Goal: Task Accomplishment & Management: Manage account settings

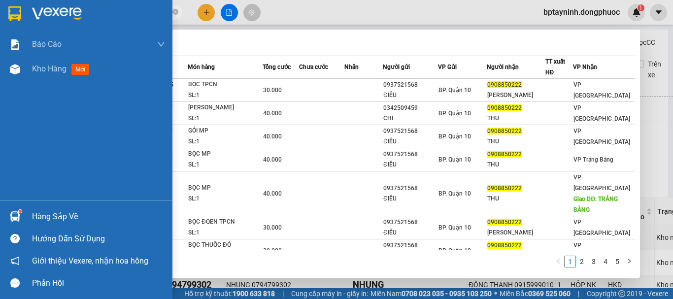
click at [39, 217] on div "Hàng sắp về" at bounding box center [98, 216] width 133 height 15
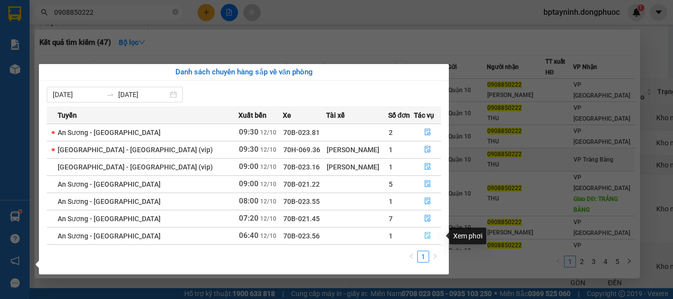
click at [426, 234] on icon "file-done" at bounding box center [427, 235] width 7 height 7
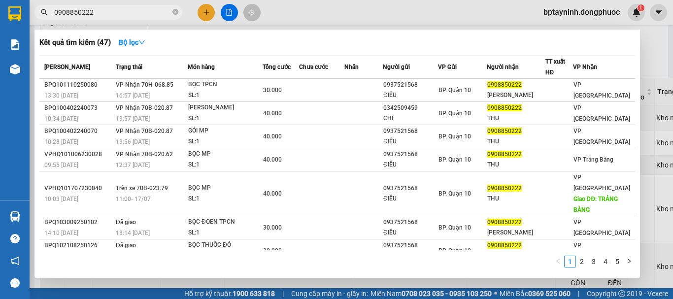
click at [648, 89] on div at bounding box center [336, 149] width 673 height 299
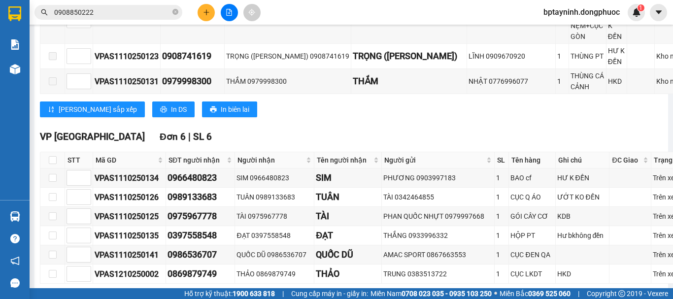
scroll to position [448, 0]
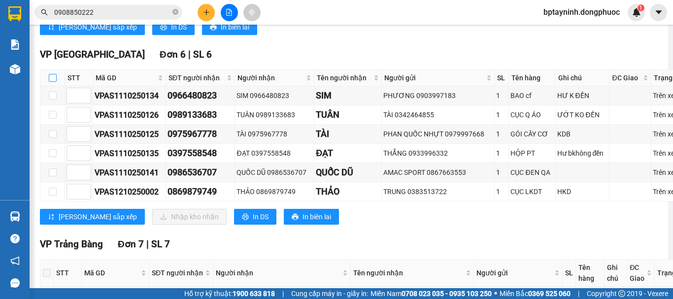
click at [55, 82] on input "checkbox" at bounding box center [53, 78] width 8 height 8
checkbox input "true"
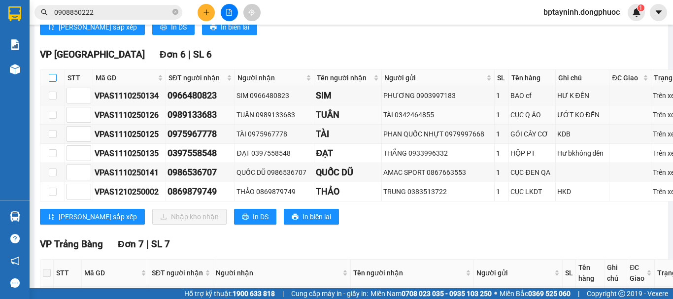
checkbox input "true"
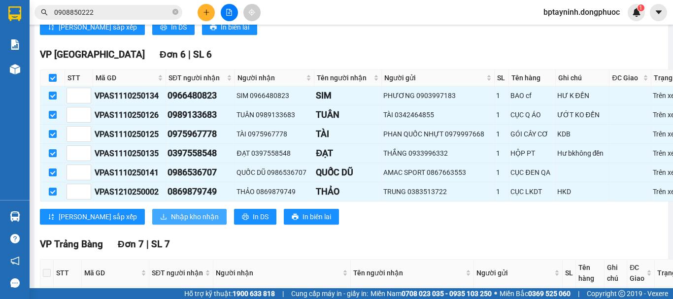
click at [171, 222] on span "Nhập kho nhận" at bounding box center [195, 216] width 48 height 11
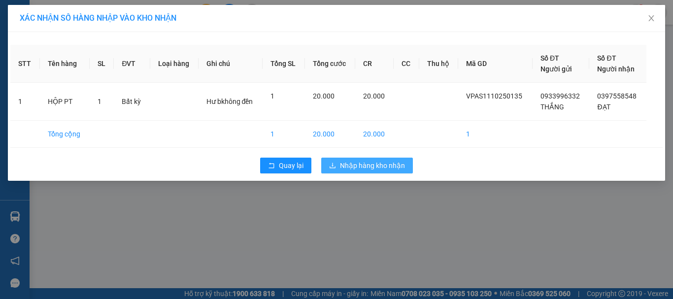
click at [363, 163] on span "Nhập hàng kho nhận" at bounding box center [372, 165] width 65 height 11
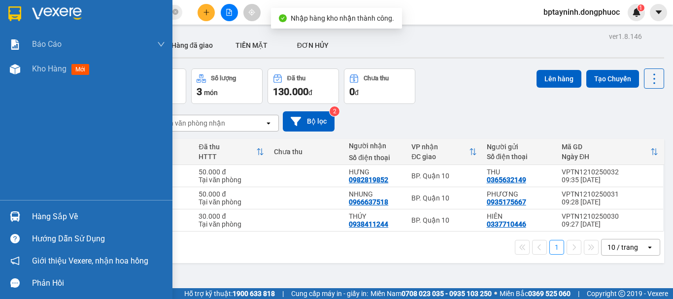
click at [36, 216] on div "Hàng sắp về" at bounding box center [98, 216] width 133 height 15
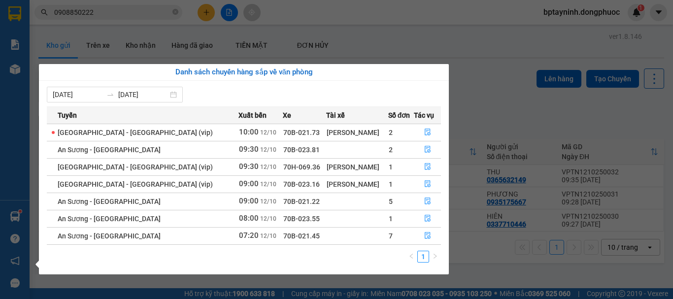
click at [514, 51] on section "Kết quả tìm kiếm ( 47 ) Bộ lọc Mã ĐH Trạng thái Món hàng Tổng cước Chưa cước Nh…" at bounding box center [336, 149] width 673 height 299
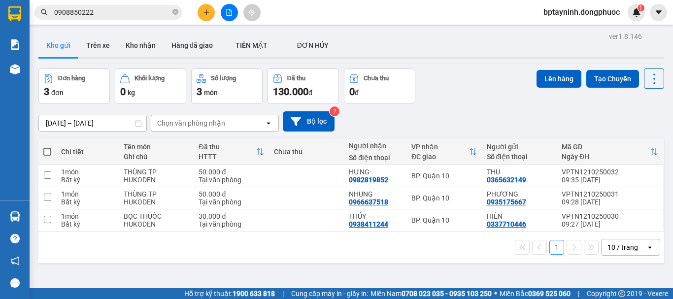
click at [232, 16] on button at bounding box center [229, 12] width 17 height 17
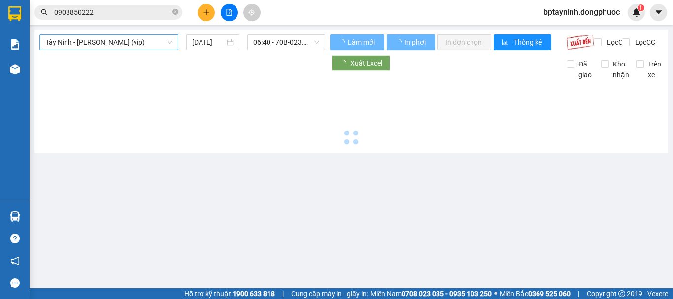
click at [141, 44] on span "Tây Ninh - [PERSON_NAME] (vip)" at bounding box center [108, 42] width 127 height 15
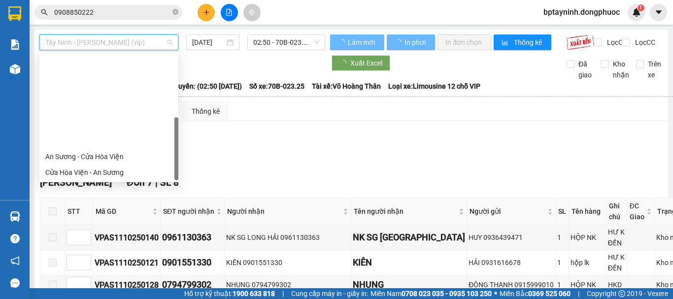
drag, startPoint x: 97, startPoint y: 84, endPoint x: 100, endPoint y: 94, distance: 11.1
click at [100, 149] on div "An Sương - Cửa Hòa Viện Cửa Hòa Viện - An Sương An Sương - [GEOGRAPHIC_DATA] - …" at bounding box center [108, 220] width 139 height 142
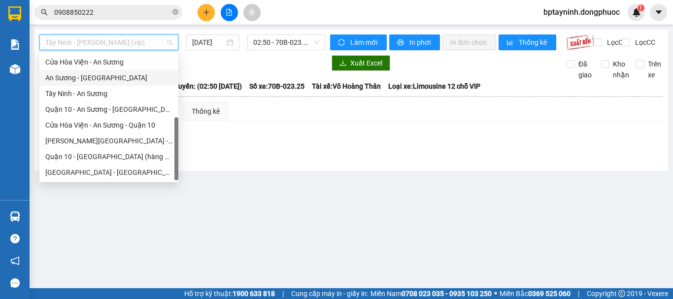
click at [296, 50] on div "Tây Ninh - [PERSON_NAME] (vip) [DATE] 02:50 - 70B-023.25" at bounding box center [182, 42] width 286 height 16
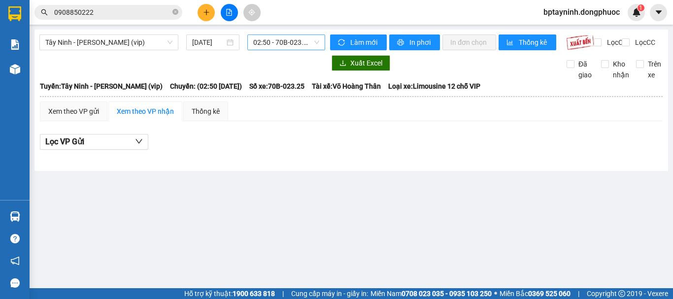
click at [310, 43] on span "02:50 - 70B-023.25" at bounding box center [286, 42] width 66 height 15
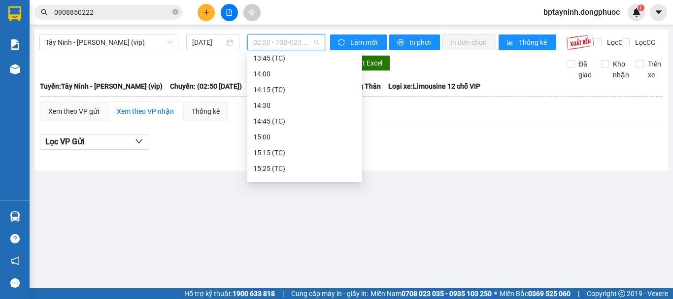
scroll to position [164, 0]
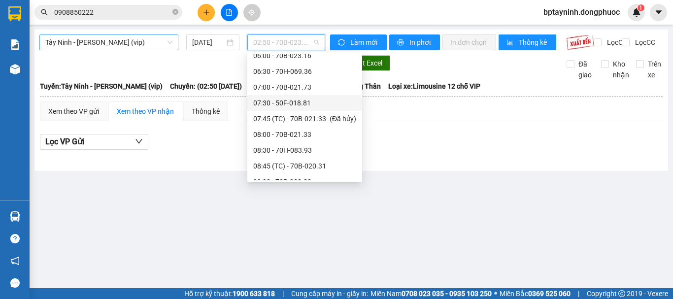
click at [150, 39] on span "Tây Ninh - [PERSON_NAME] (vip)" at bounding box center [108, 42] width 127 height 15
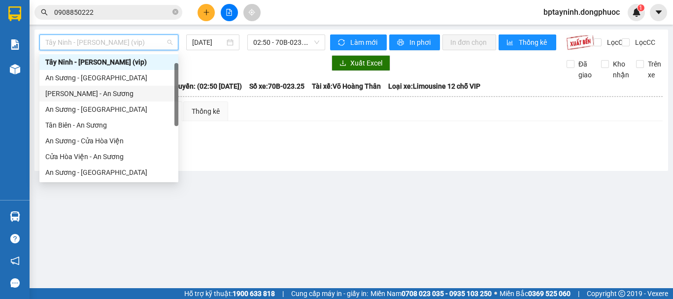
scroll to position [110, 0]
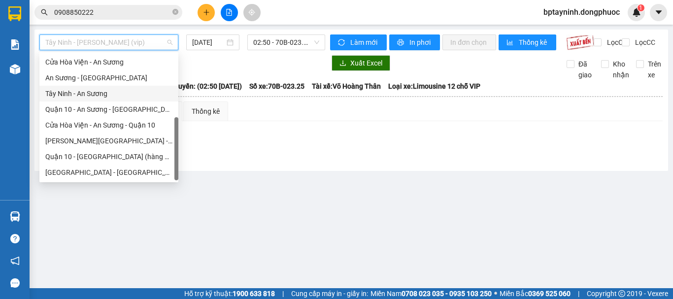
click at [108, 94] on div "Tây Ninh - An Sương" at bounding box center [108, 93] width 127 height 11
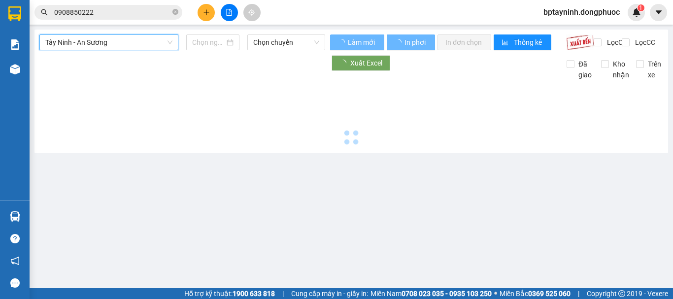
type input "[DATE]"
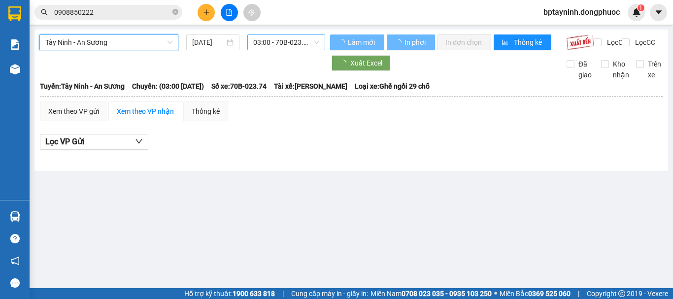
click at [299, 48] on span "03:00 - 70B-023.74" at bounding box center [286, 42] width 66 height 15
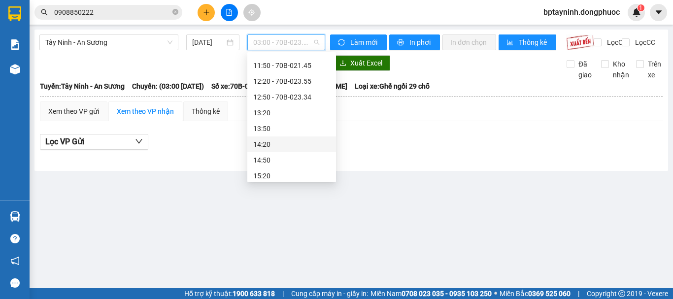
scroll to position [363, 0]
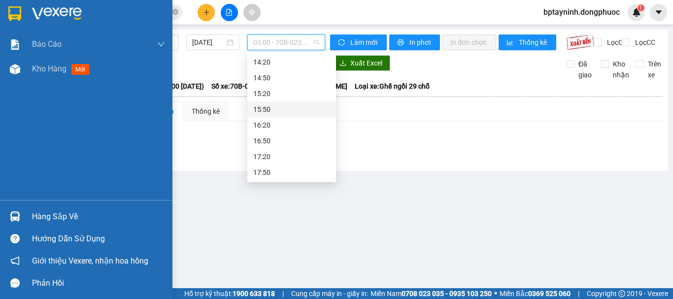
click at [48, 217] on div "Hàng sắp về" at bounding box center [98, 216] width 133 height 15
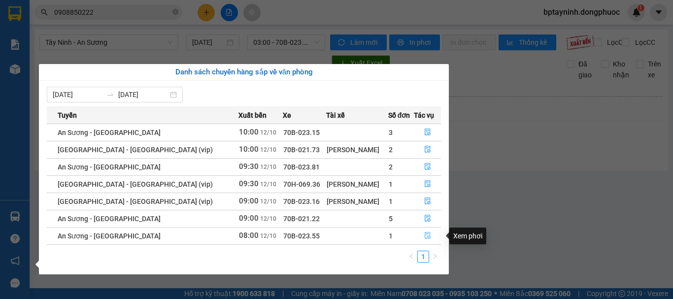
click at [428, 235] on button "button" at bounding box center [427, 236] width 26 height 16
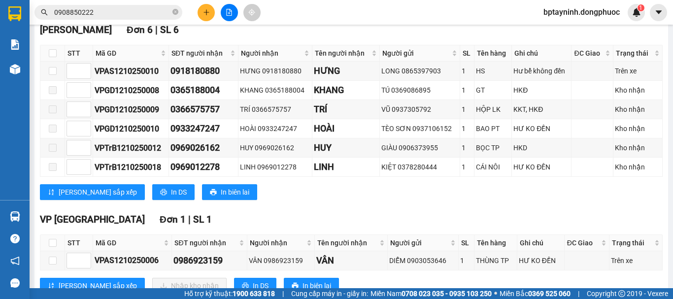
scroll to position [288, 0]
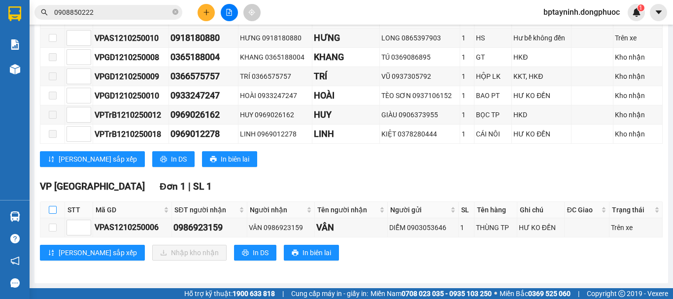
click at [55, 207] on input "checkbox" at bounding box center [53, 210] width 8 height 8
checkbox input "true"
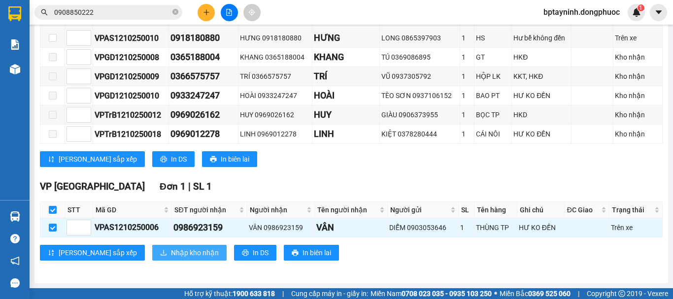
click at [171, 250] on span "Nhập kho nhận" at bounding box center [195, 252] width 48 height 11
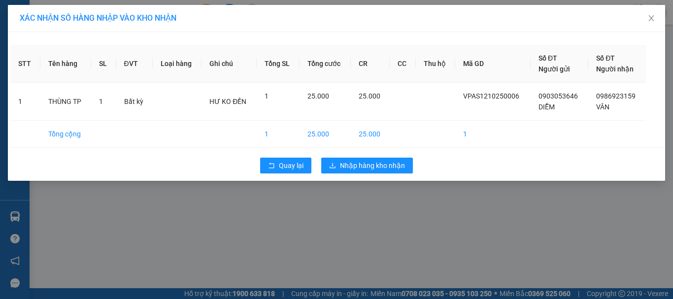
click at [469, 221] on div "XÁC NHẬN SỐ HÀNG NHẬP VÀO KHO NHẬN STT Tên hàng SL ĐVT Loại hàng Ghi chú Tổng S…" at bounding box center [336, 149] width 673 height 299
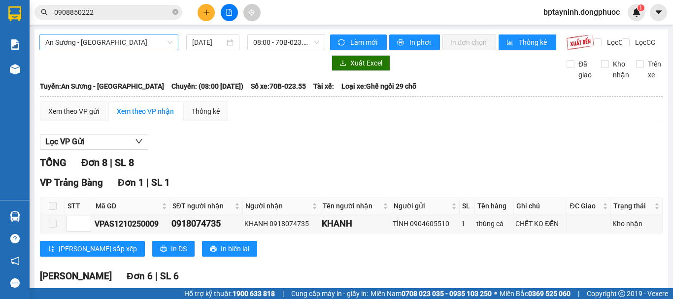
click at [153, 42] on span "An Sương - [GEOGRAPHIC_DATA]" at bounding box center [108, 42] width 127 height 15
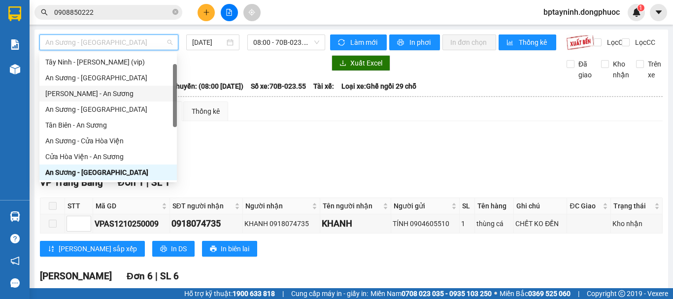
scroll to position [110, 0]
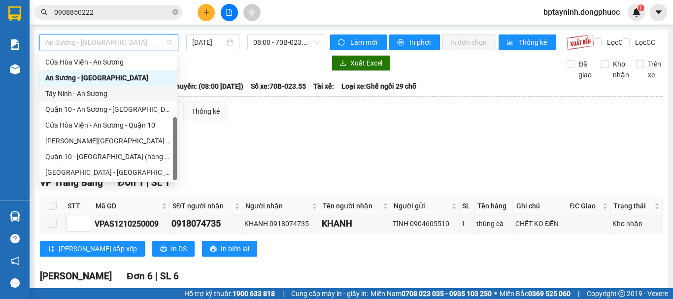
drag, startPoint x: 113, startPoint y: 95, endPoint x: 132, endPoint y: 87, distance: 19.9
click at [112, 95] on div "Tây Ninh - An Sương" at bounding box center [108, 93] width 126 height 11
type input "[DATE]"
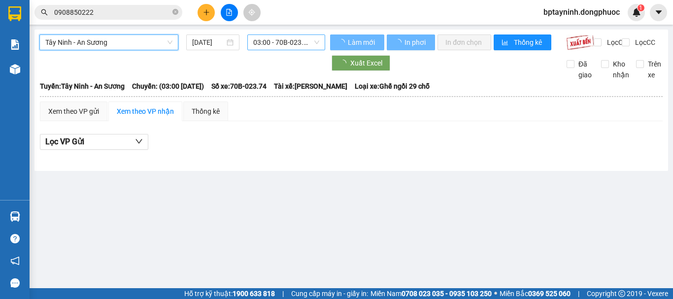
click at [257, 36] on span "03:00 - 70B-023.74" at bounding box center [286, 42] width 66 height 15
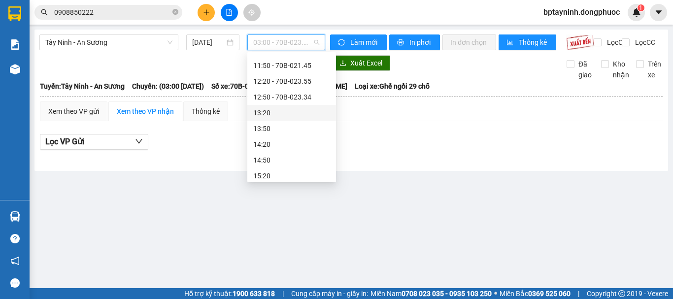
scroll to position [199, 0]
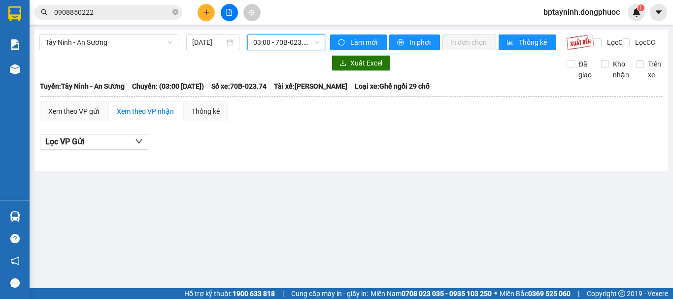
click at [106, 11] on input "0908850222" at bounding box center [112, 12] width 116 height 11
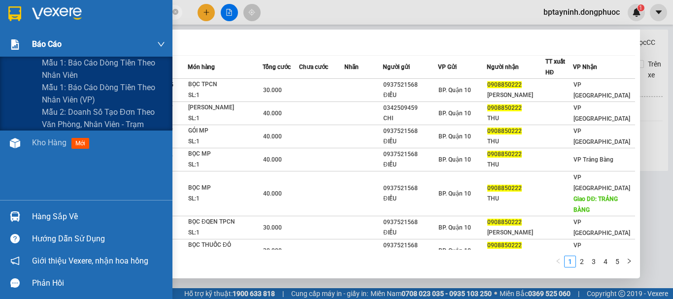
drag, startPoint x: 0, startPoint y: 41, endPoint x: 20, endPoint y: 50, distance: 21.8
click at [0, 50] on section "Kết quả tìm kiếm ( 47 ) Bộ lọc Mã ĐH Trạng thái Món hàng Tổng cước Chưa cước Nh…" at bounding box center [336, 149] width 673 height 299
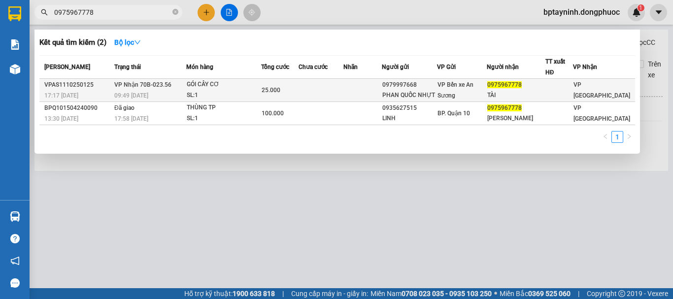
type input "0975967778"
click at [249, 87] on div "GÓI CÂY CƠ" at bounding box center [224, 84] width 74 height 11
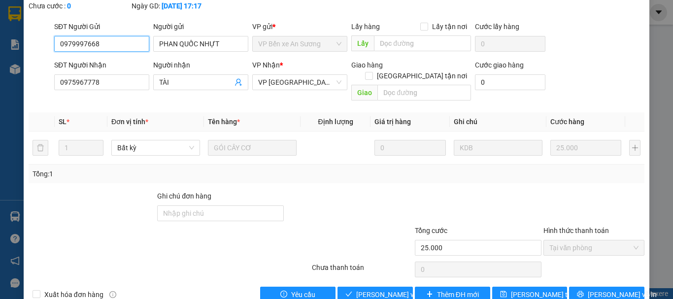
type input "0979997668"
type input "PHAN QUỐC NHỰT"
type input "0975967778"
type input "TÀI"
type input "25.000"
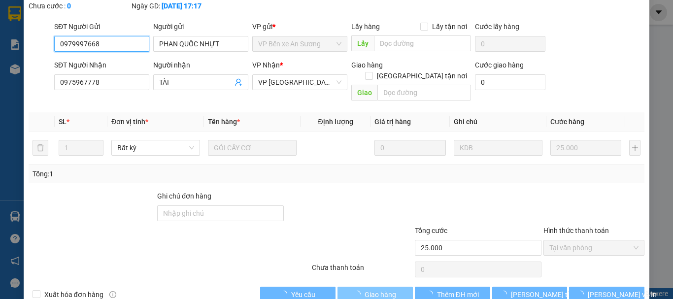
scroll to position [67, 0]
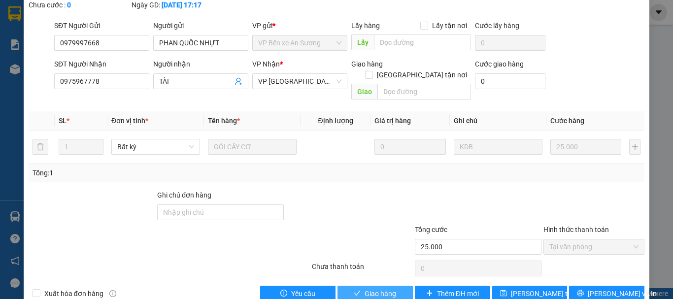
click at [389, 288] on span "Giao hàng" at bounding box center [381, 293] width 32 height 11
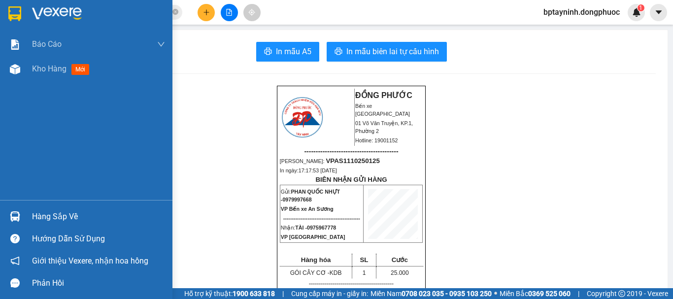
click at [75, 216] on div "Hàng sắp về" at bounding box center [98, 216] width 133 height 15
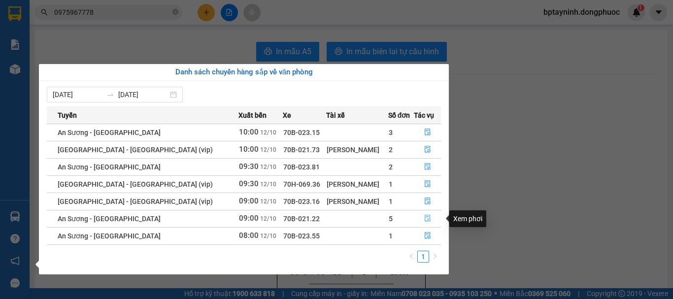
click at [425, 215] on icon "file-done" at bounding box center [428, 218] width 6 height 7
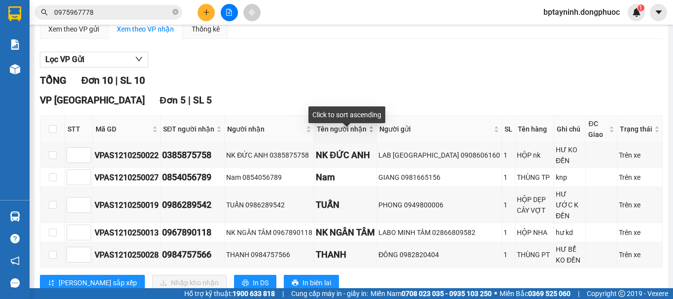
scroll to position [164, 0]
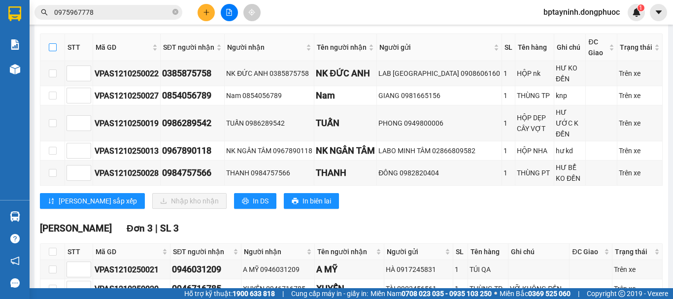
click at [51, 51] on input "checkbox" at bounding box center [53, 47] width 8 height 8
checkbox input "true"
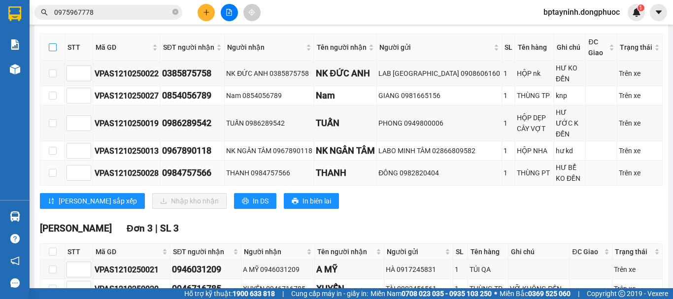
checkbox input "true"
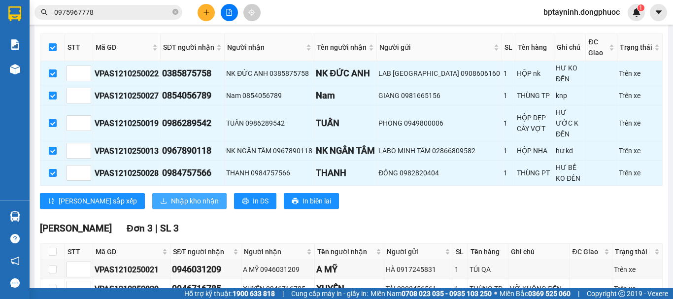
click at [171, 196] on span "Nhập kho nhận" at bounding box center [195, 201] width 48 height 11
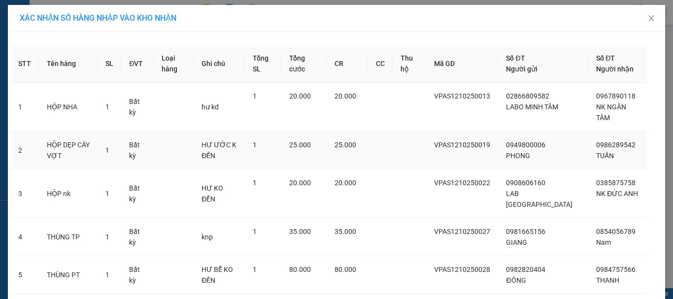
scroll to position [56, 0]
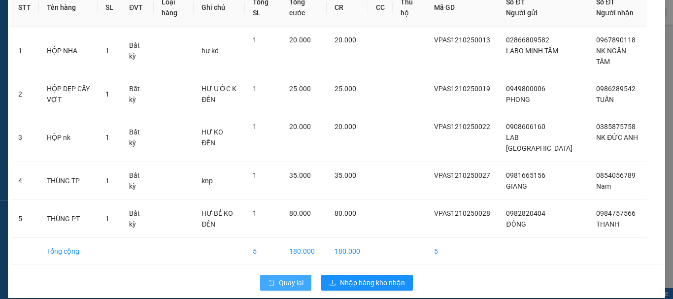
click at [291, 277] on span "Quay lại" at bounding box center [291, 282] width 25 height 11
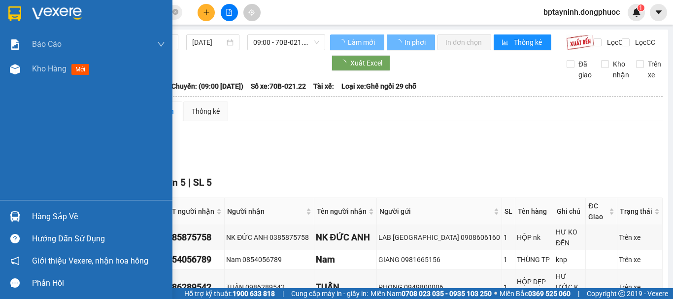
click at [17, 214] on img at bounding box center [15, 216] width 10 height 10
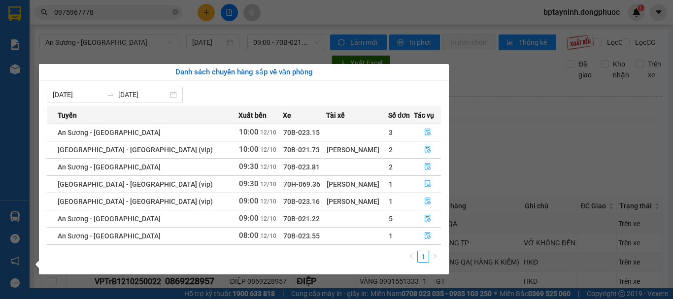
click at [495, 107] on section "Kết quả tìm kiếm ( 2 ) Bộ lọc Mã ĐH Trạng thái Món hàng Tổng cước Chưa cước Nhã…" at bounding box center [336, 149] width 673 height 299
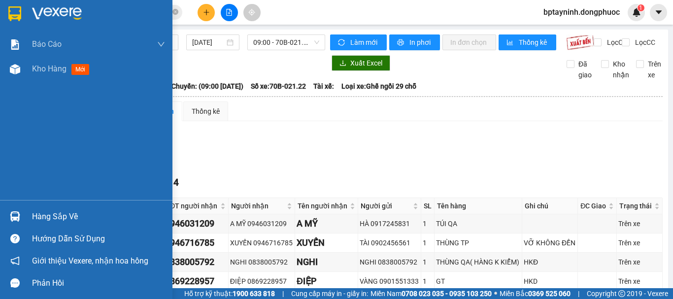
click at [56, 206] on div "Hàng sắp về" at bounding box center [86, 216] width 172 height 22
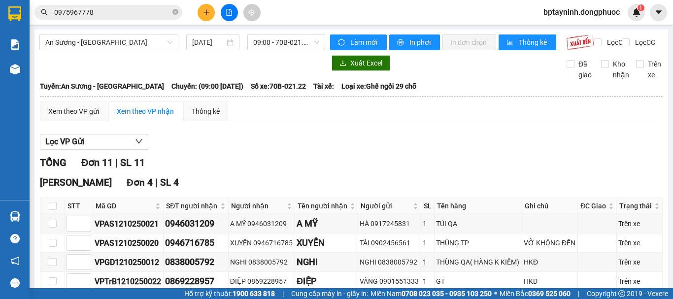
click at [524, 166] on section "Kết quả tìm kiếm ( 2 ) Bộ lọc Mã ĐH Trạng thái Món hàng Tổng cước Chưa cước Nhã…" at bounding box center [336, 149] width 673 height 299
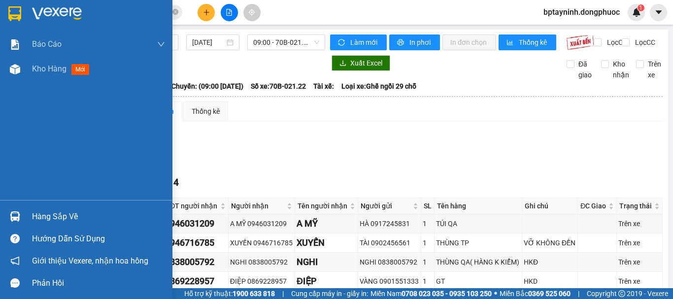
click at [54, 211] on div "Hàng sắp về" at bounding box center [98, 216] width 133 height 15
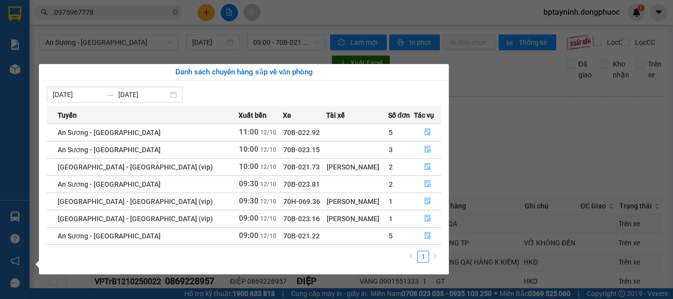
click at [510, 124] on section "Kết quả tìm kiếm ( 2 ) Bộ lọc Mã ĐH Trạng thái Món hàng Tổng cước Chưa cước Nhã…" at bounding box center [336, 149] width 673 height 299
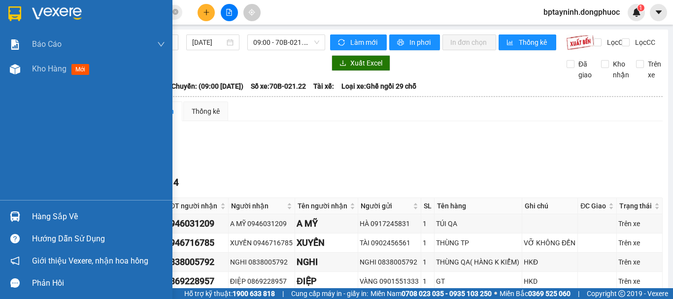
click at [7, 225] on div at bounding box center [14, 216] width 17 height 17
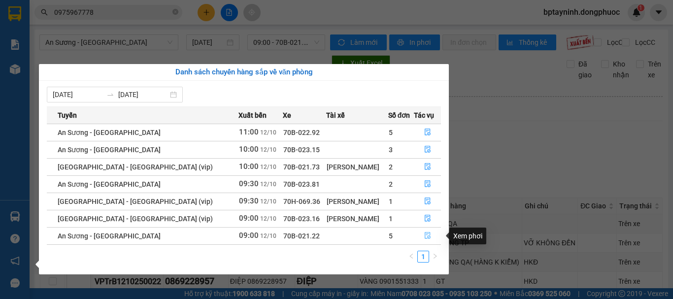
click at [426, 238] on icon "file-done" at bounding box center [428, 236] width 6 height 7
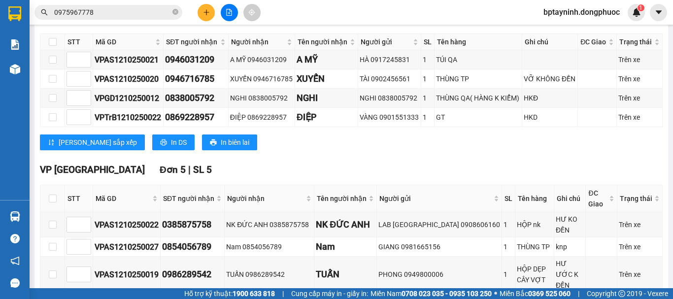
scroll to position [246, 0]
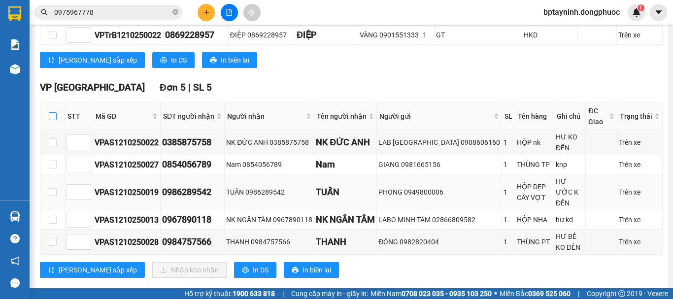
click at [53, 120] on input "checkbox" at bounding box center [53, 116] width 8 height 8
checkbox input "true"
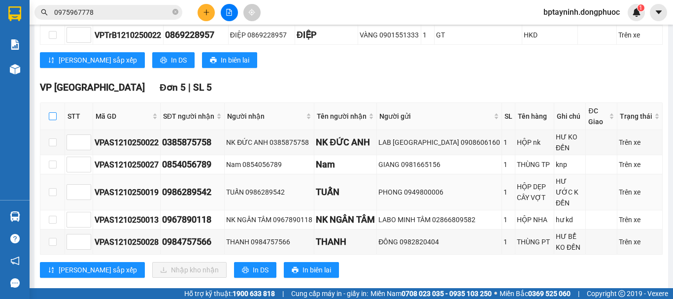
checkbox input "true"
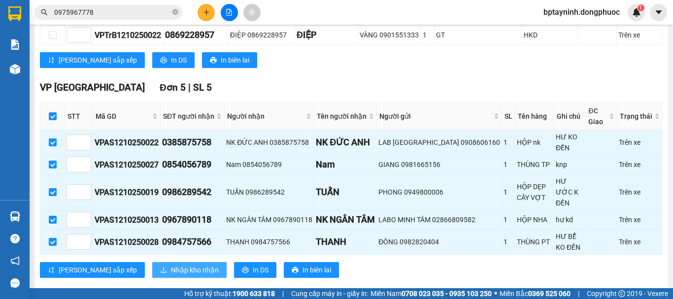
click at [171, 267] on span "Nhập kho nhận" at bounding box center [195, 270] width 48 height 11
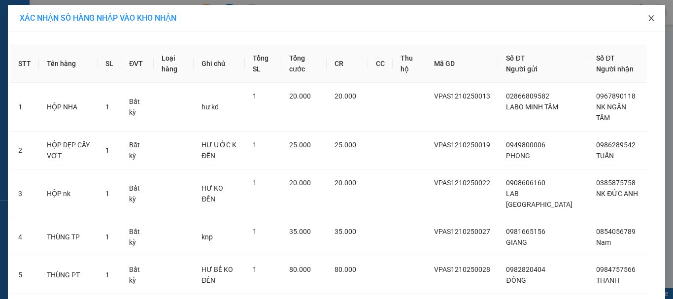
click at [651, 18] on icon "close" at bounding box center [651, 18] width 8 height 8
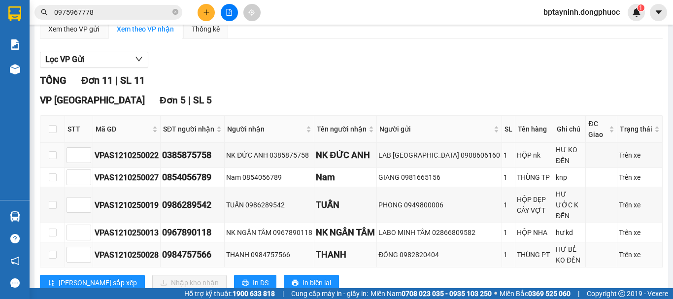
scroll to position [164, 0]
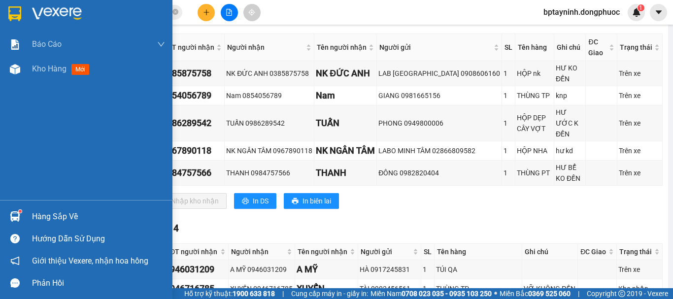
click at [28, 216] on div "Hàng sắp về" at bounding box center [86, 216] width 172 height 22
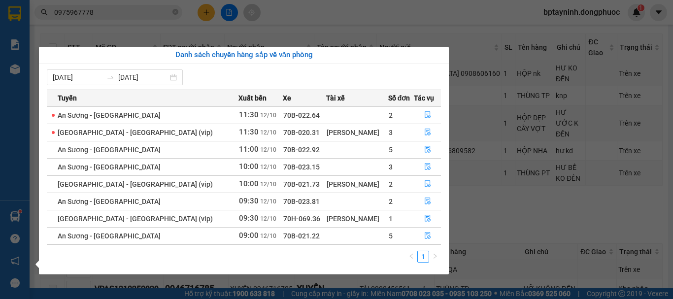
click at [232, 33] on section "Kết quả tìm kiếm ( 2 ) Bộ lọc Mã ĐH Trạng thái Món hàng Tổng cước Chưa cước Nhã…" at bounding box center [336, 149] width 673 height 299
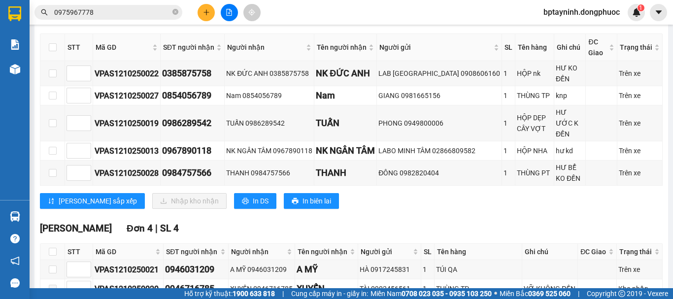
click at [225, 10] on button at bounding box center [229, 12] width 17 height 17
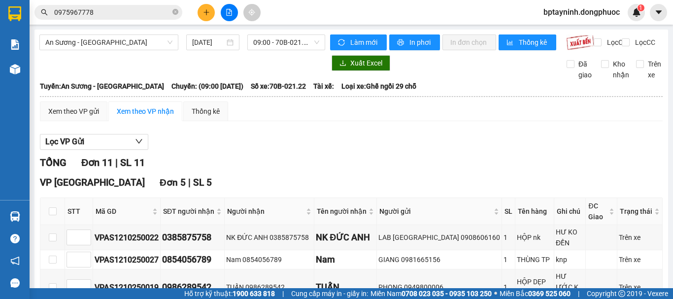
click at [130, 41] on span "An Sương - [GEOGRAPHIC_DATA]" at bounding box center [108, 42] width 127 height 15
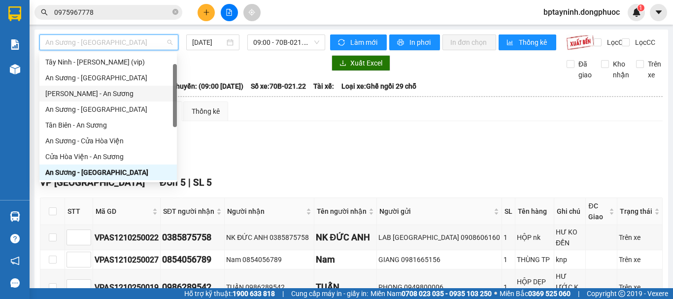
scroll to position [110, 0]
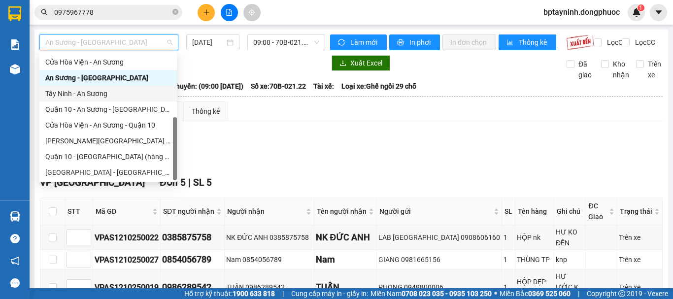
click at [108, 94] on div "Tây Ninh - An Sương" at bounding box center [108, 93] width 126 height 11
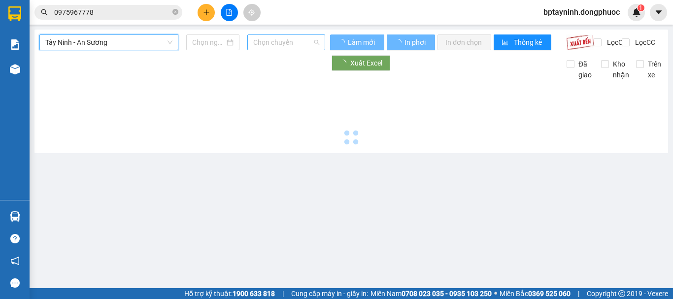
click at [263, 43] on span "Chọn chuyến" at bounding box center [286, 42] width 66 height 15
type input "[DATE]"
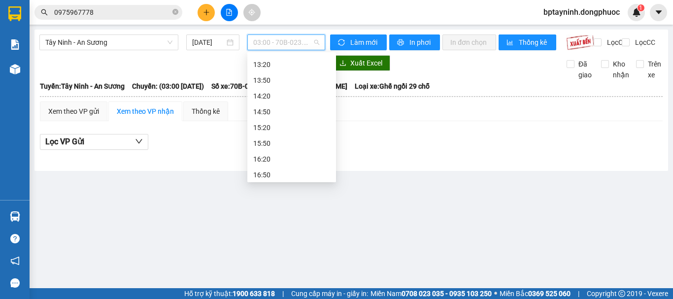
scroll to position [246, 0]
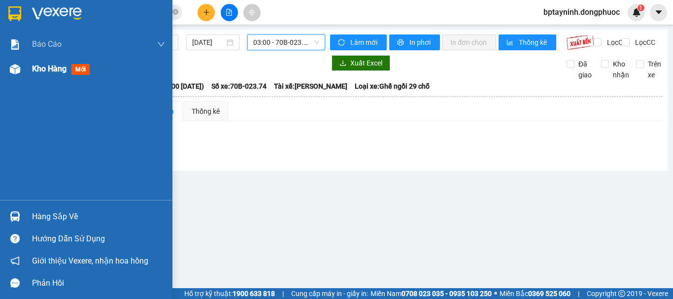
click at [41, 61] on div "Kho hàng mới" at bounding box center [98, 69] width 133 height 25
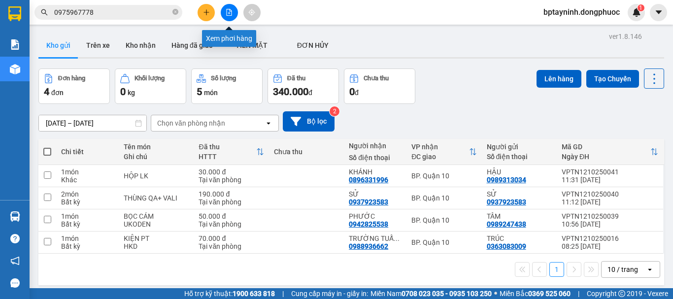
click at [232, 9] on icon "file-add" at bounding box center [229, 12] width 7 height 7
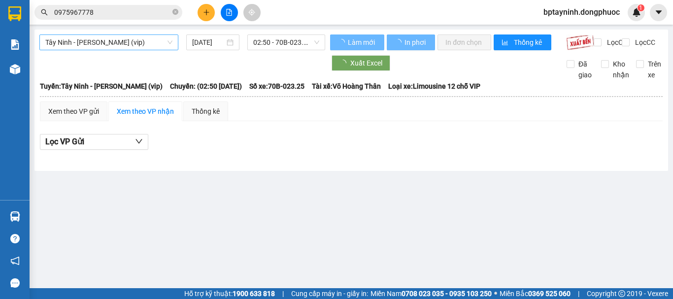
click at [122, 39] on span "Tây Ninh - [PERSON_NAME] (vip)" at bounding box center [108, 42] width 127 height 15
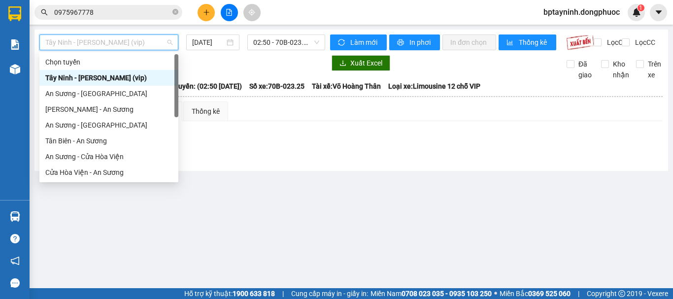
drag, startPoint x: 133, startPoint y: 81, endPoint x: 155, endPoint y: 75, distance: 22.9
click at [133, 80] on div "Tây Ninh - [PERSON_NAME] (vip)" at bounding box center [108, 77] width 127 height 11
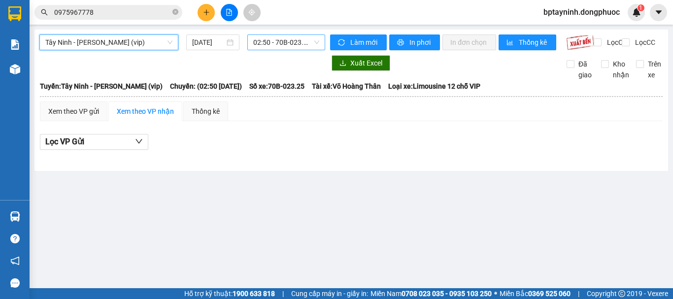
click at [274, 43] on span "02:50 - 70B-023.25" at bounding box center [286, 42] width 66 height 15
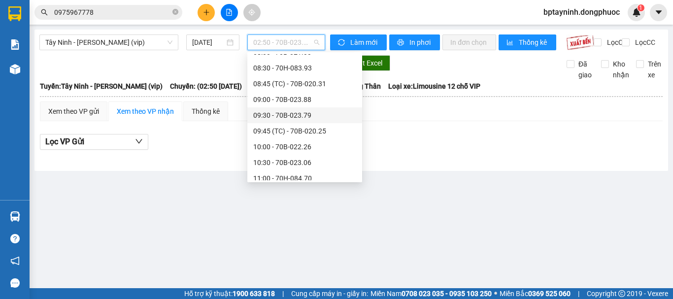
scroll to position [329, 0]
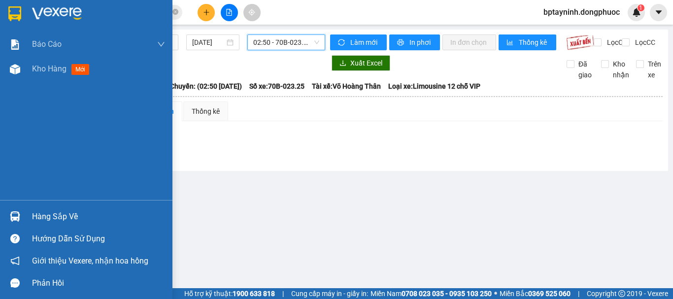
drag, startPoint x: 71, startPoint y: 219, endPoint x: 74, endPoint y: 214, distance: 5.5
click at [72, 218] on div "Hàng sắp về" at bounding box center [98, 216] width 133 height 15
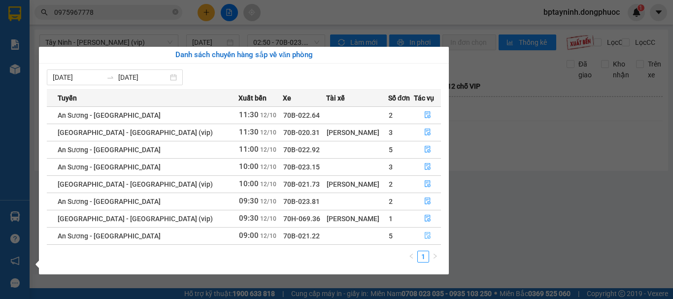
click at [424, 235] on icon "file-done" at bounding box center [427, 235] width 7 height 7
